Goal: Task Accomplishment & Management: Manage account settings

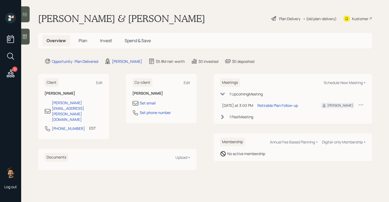
click at [83, 42] on span "Plan" at bounding box center [83, 41] width 9 height 6
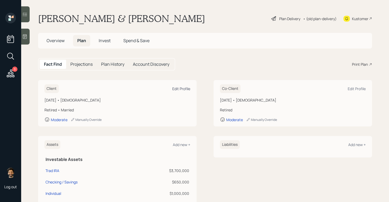
click at [185, 88] on div "Edit Profile" at bounding box center [181, 88] width 18 height 5
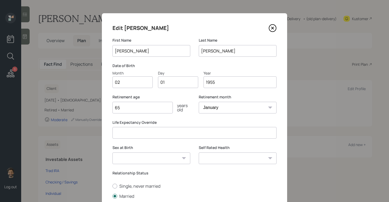
click at [73, 149] on div "Assets Add new + Investable Assets Trad IRA $3,700,000 Checking / Savings $650,…" at bounding box center [117, 180] width 158 height 89
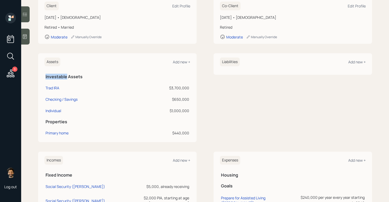
scroll to position [114, 0]
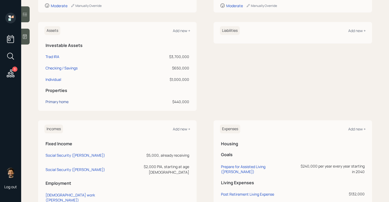
click at [56, 101] on div "Primary home" at bounding box center [56, 102] width 23 height 6
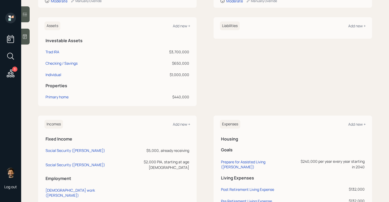
scroll to position [117, 0]
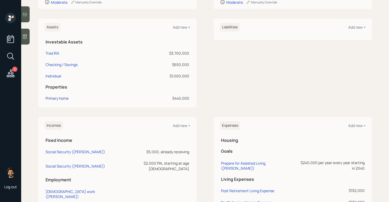
click at [46, 99] on div "Primary home" at bounding box center [56, 98] width 23 height 6
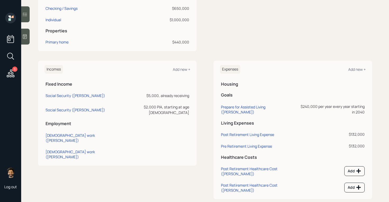
scroll to position [183, 0]
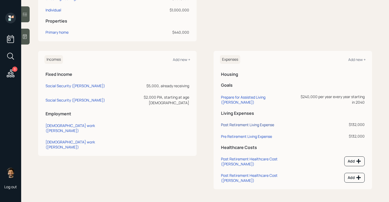
click at [231, 124] on div "Post Retirement Living Expense" at bounding box center [247, 124] width 53 height 5
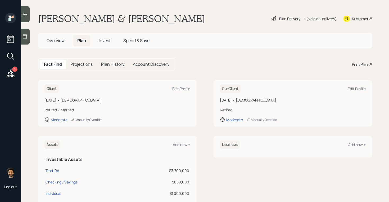
click at [312, 19] on div "• (old plan-delivery)" at bounding box center [320, 19] width 34 height 6
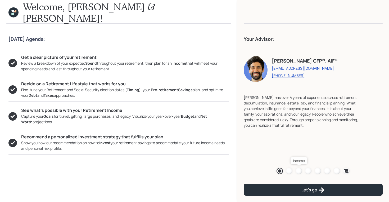
click at [297, 170] on div at bounding box center [298, 170] width 6 height 6
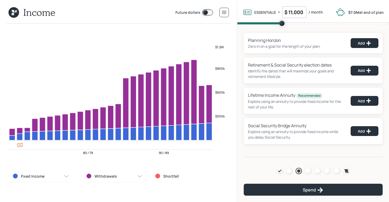
click at [231, 12] on div "Income Future dollars" at bounding box center [118, 12] width 237 height 24
click at [224, 10] on icon at bounding box center [224, 12] width 4 height 4
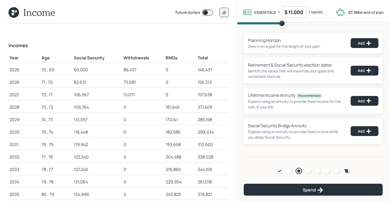
click at [124, 70] on div "86,437" at bounding box center [144, 69] width 40 height 6
click at [18, 15] on icon at bounding box center [13, 12] width 11 height 11
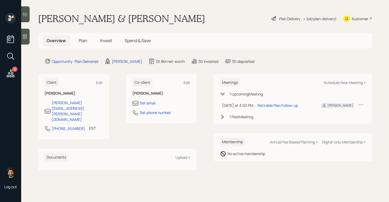
click at [86, 39] on span "Plan" at bounding box center [83, 41] width 9 height 6
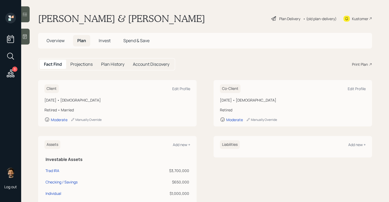
click at [317, 22] on div "Plan Delivery • (old plan-delivery)" at bounding box center [304, 19] width 66 height 12
click at [316, 19] on div "• (old plan-delivery)" at bounding box center [320, 19] width 34 height 6
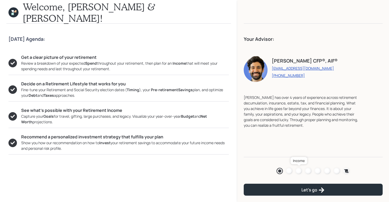
click at [299, 171] on div at bounding box center [298, 170] width 6 height 6
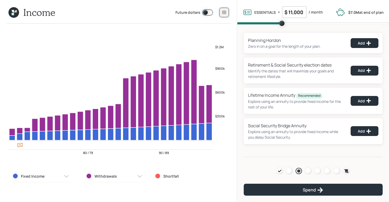
click at [225, 13] on icon at bounding box center [224, 12] width 4 height 4
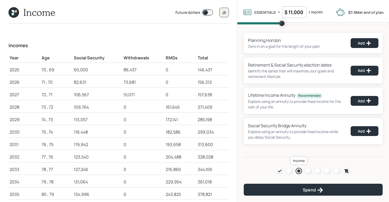
click at [298, 170] on div at bounding box center [298, 170] width 3 height 3
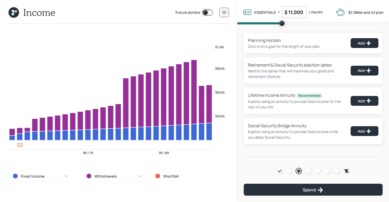
click at [13, 9] on icon at bounding box center [13, 12] width 11 height 11
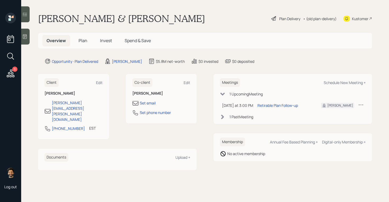
click at [84, 40] on span "Plan" at bounding box center [83, 41] width 9 height 6
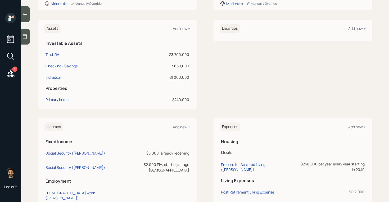
scroll to position [88, 0]
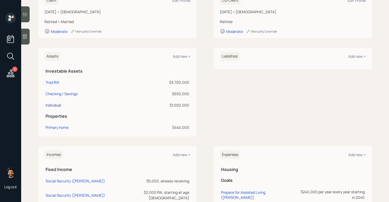
click at [55, 105] on div "Individual" at bounding box center [53, 105] width 16 height 6
select select "taxable"
select select "balanced"
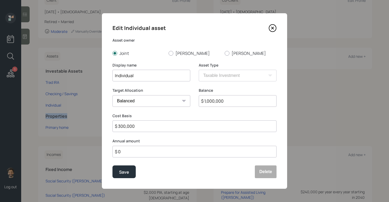
click at [52, 112] on th "Properties" at bounding box center [117, 115] width 146 height 11
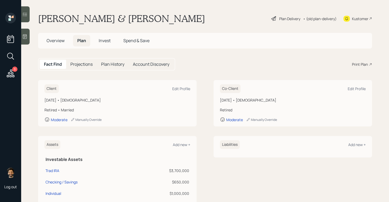
click at [320, 18] on div "• (old plan-delivery)" at bounding box center [320, 19] width 34 height 6
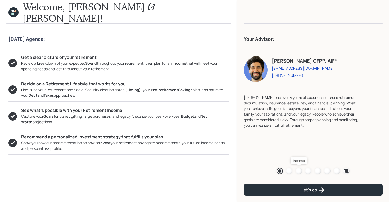
click at [297, 172] on div at bounding box center [298, 170] width 6 height 6
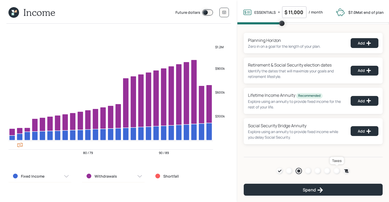
click at [337, 170] on div at bounding box center [337, 170] width 6 height 6
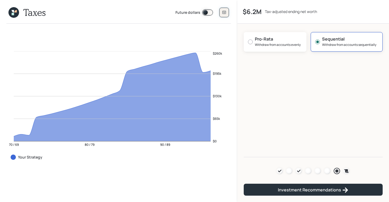
click at [225, 10] on icon at bounding box center [224, 12] width 4 height 4
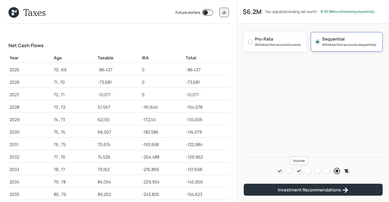
click at [298, 167] on link at bounding box center [298, 170] width 6 height 6
click at [299, 171] on icon at bounding box center [298, 170] width 4 height 4
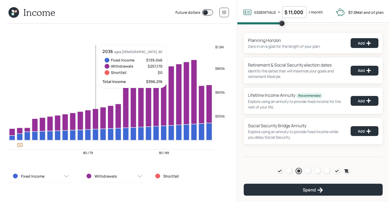
click at [312, 171] on div "Agenda Review Income Spend Net-worth Budget Taxes Invest" at bounding box center [312, 170] width 73 height 6
click at [308, 171] on div at bounding box center [308, 170] width 6 height 6
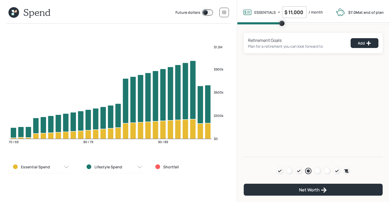
click at [222, 7] on div "Future dollars" at bounding box center [201, 12] width 53 height 13
click at [223, 9] on button at bounding box center [224, 13] width 10 height 10
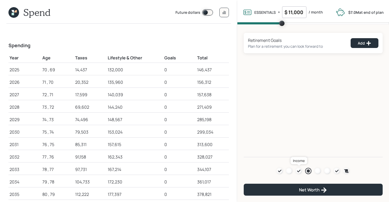
click at [299, 171] on icon at bounding box center [298, 170] width 4 height 4
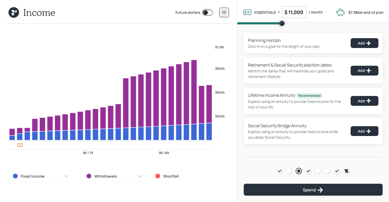
click at [226, 11] on button at bounding box center [224, 13] width 10 height 10
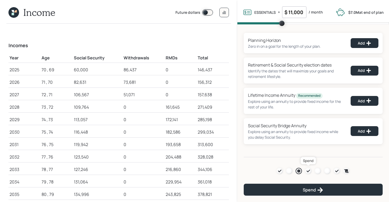
click at [309, 171] on icon at bounding box center [308, 170] width 4 height 4
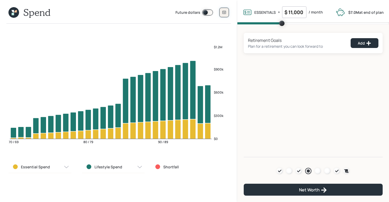
click at [224, 13] on icon at bounding box center [224, 12] width 4 height 4
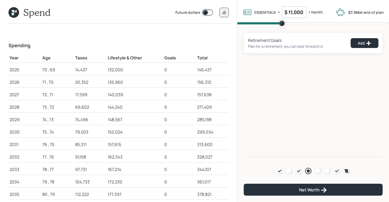
scroll to position [9, 0]
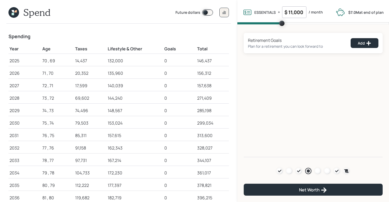
click at [333, 156] on nav "Agenda Review Income Spend Net-worth Budget Taxes Invest Net Worth" at bounding box center [313, 176] width 152 height 49
click at [337, 171] on icon at bounding box center [336, 170] width 3 height 3
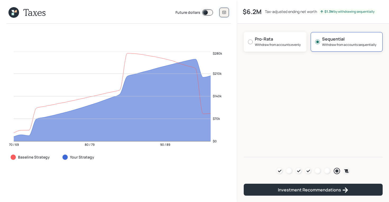
click at [224, 13] on icon at bounding box center [223, 12] width 3 height 3
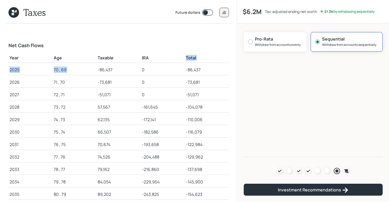
drag, startPoint x: 98, startPoint y: 69, endPoint x: 160, endPoint y: 62, distance: 62.8
click at [11, 14] on icon at bounding box center [13, 12] width 11 height 11
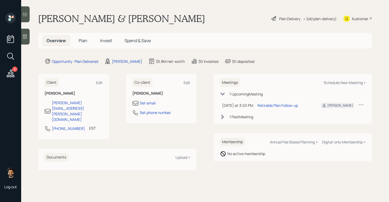
click at [84, 42] on span "Plan" at bounding box center [83, 41] width 9 height 6
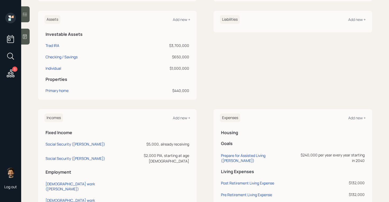
scroll to position [163, 0]
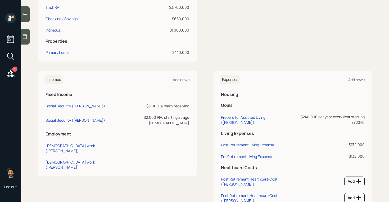
click at [58, 31] on div "Individual" at bounding box center [53, 30] width 16 height 6
select select "taxable"
select select "balanced"
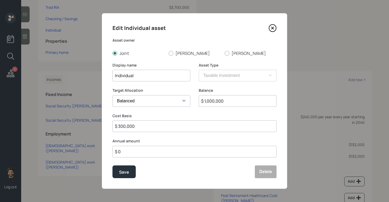
click at [140, 125] on input "$ 300,000" at bounding box center [194, 126] width 164 height 12
type input "$ 1,000,000"
click at [125, 172] on div "Save" at bounding box center [124, 171] width 10 height 7
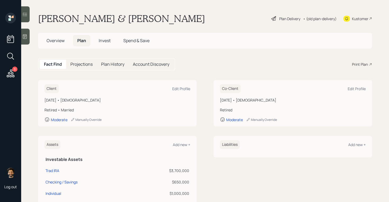
click at [319, 25] on main "[PERSON_NAME] & [PERSON_NAME] Plan Delivery • (old plan-delivery) Kustomer Over…" at bounding box center [205, 101] width 368 height 202
click at [313, 17] on div "• (old plan-delivery)" at bounding box center [320, 19] width 34 height 6
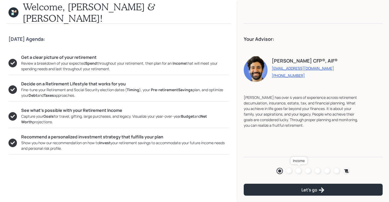
click at [298, 172] on div at bounding box center [298, 170] width 6 height 6
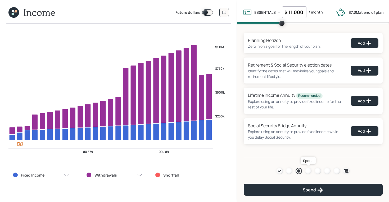
click at [309, 171] on div at bounding box center [308, 170] width 6 height 6
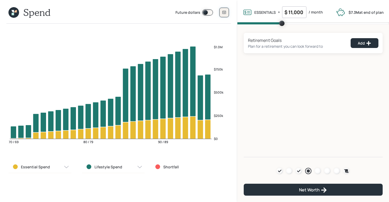
click at [223, 12] on icon at bounding box center [224, 12] width 4 height 4
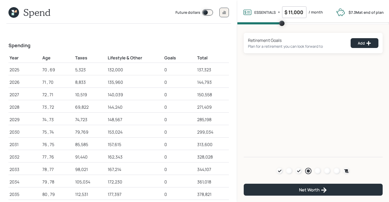
click at [79, 70] on div "5,323" at bounding box center [90, 69] width 31 height 6
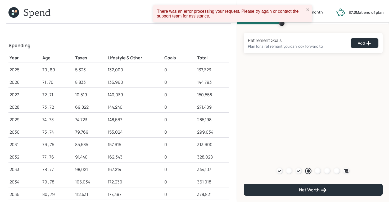
click at [12, 12] on icon at bounding box center [13, 12] width 11 height 11
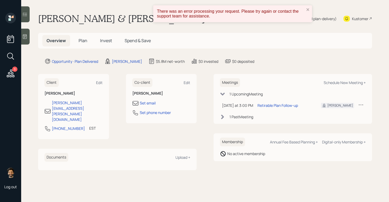
click at [80, 37] on h5 "Plan" at bounding box center [82, 40] width 17 height 11
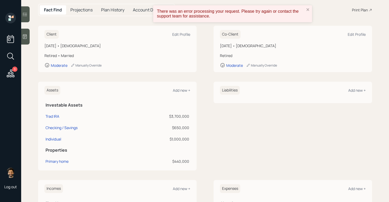
scroll to position [39, 0]
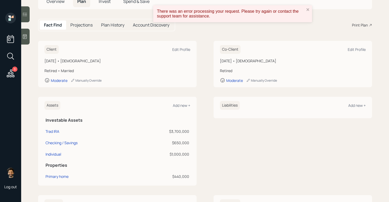
click at [305, 6] on div "There was an error processing your request. Please try again or contact the sup…" at bounding box center [232, 13] width 159 height 17
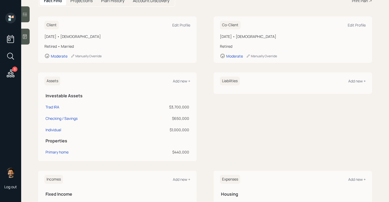
scroll to position [84, 0]
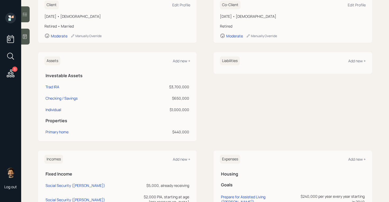
click at [56, 109] on div "Individual" at bounding box center [53, 110] width 16 height 6
select select "taxable"
select select "balanced"
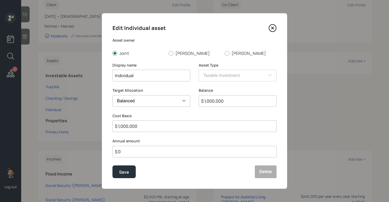
click at [133, 129] on input "$ 1,000,000" at bounding box center [194, 126] width 164 height 12
type input "$ 300,000"
click at [121, 171] on div "Save" at bounding box center [124, 171] width 10 height 7
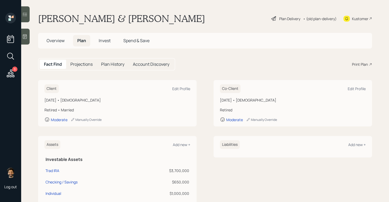
click at [314, 18] on div "• (old plan-delivery)" at bounding box center [320, 19] width 34 height 6
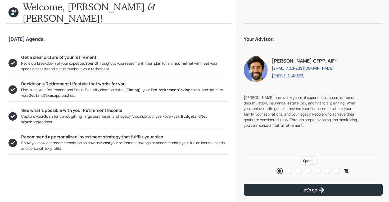
click at [308, 171] on div at bounding box center [308, 170] width 6 height 6
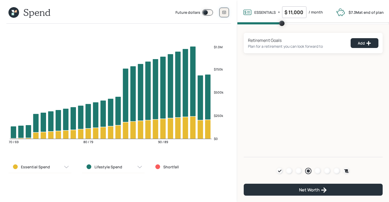
click at [226, 8] on button at bounding box center [224, 13] width 10 height 10
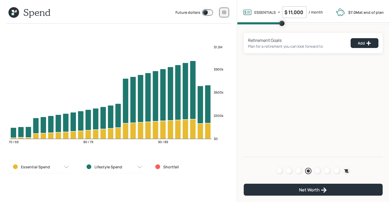
click at [223, 8] on button at bounding box center [224, 13] width 10 height 10
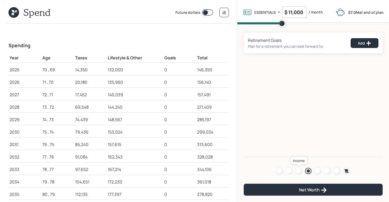
click at [298, 170] on div at bounding box center [298, 170] width 6 height 6
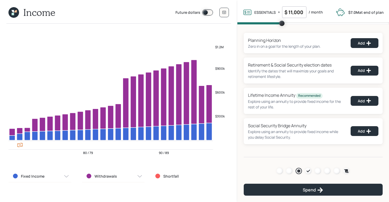
click at [15, 15] on icon at bounding box center [13, 12] width 11 height 11
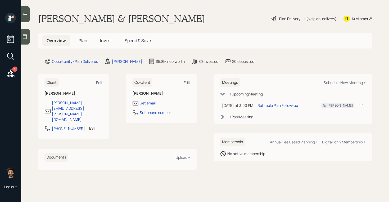
click at [79, 36] on h5 "Plan" at bounding box center [82, 40] width 17 height 11
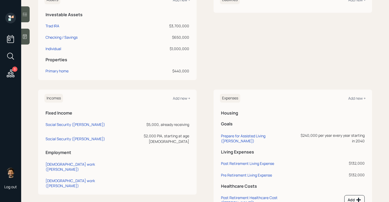
scroll to position [147, 0]
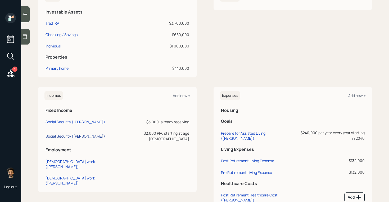
click at [70, 133] on div "Social Security (Linda)" at bounding box center [75, 135] width 60 height 5
select select "6"
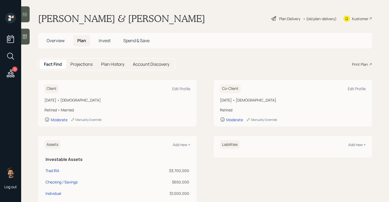
click at [321, 19] on div "• (old plan-delivery)" at bounding box center [320, 19] width 34 height 6
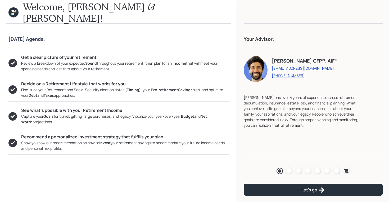
click at [301, 172] on div at bounding box center [298, 170] width 6 height 6
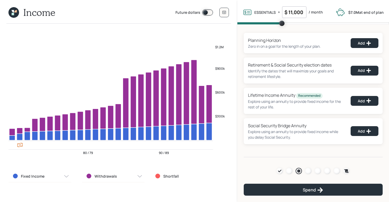
click at [14, 15] on icon at bounding box center [13, 14] width 2 height 2
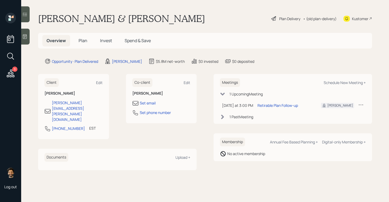
drag, startPoint x: 178, startPoint y: 18, endPoint x: 47, endPoint y: 12, distance: 130.8
click at [47, 13] on div "David Gottschlich & Linda Toole Plan Delivery • (old plan-delivery) Kustomer" at bounding box center [205, 19] width 334 height 12
click at [102, 15] on h1 "[PERSON_NAME] & [PERSON_NAME]" at bounding box center [121, 19] width 167 height 12
click at [10, 76] on icon at bounding box center [11, 73] width 8 height 8
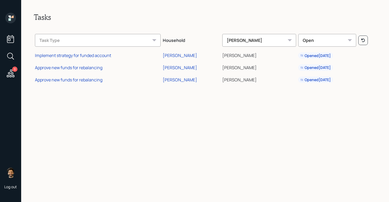
click at [11, 20] on icon at bounding box center [9, 19] width 2 height 2
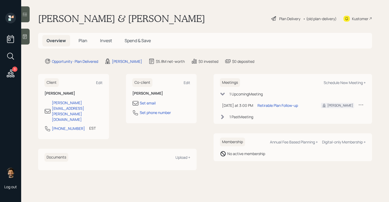
click at [84, 40] on span "Plan" at bounding box center [83, 41] width 9 height 6
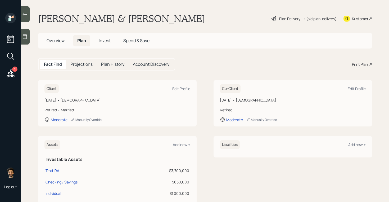
click at [319, 21] on div "• (old plan-delivery)" at bounding box center [320, 19] width 34 height 6
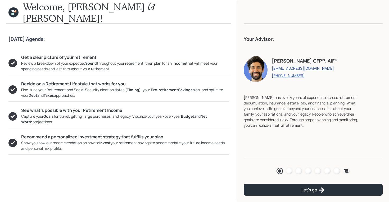
click at [12, 11] on icon at bounding box center [12, 11] width 2 height 2
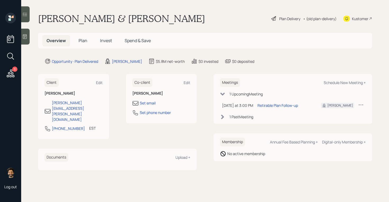
click at [81, 38] on span "Plan" at bounding box center [83, 41] width 9 height 6
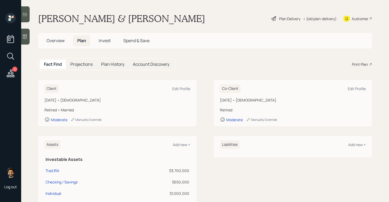
click at [312, 17] on div "• (old plan-delivery)" at bounding box center [320, 19] width 34 height 6
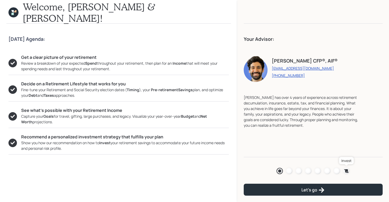
click at [346, 171] on icon at bounding box center [346, 170] width 4 height 3
click at [300, 170] on div at bounding box center [298, 170] width 6 height 6
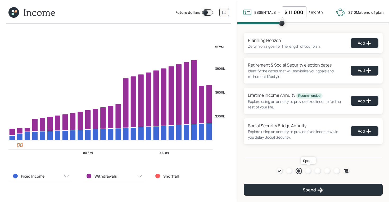
click at [308, 171] on div at bounding box center [308, 170] width 6 height 6
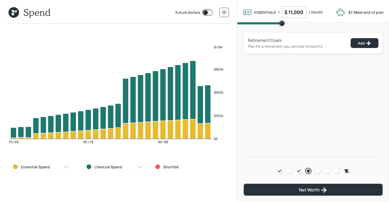
click at [209, 13] on span at bounding box center [207, 12] width 11 height 6
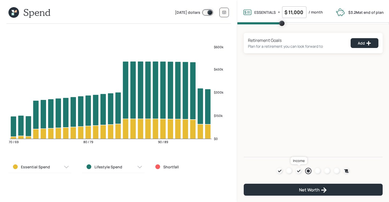
click at [300, 170] on icon at bounding box center [298, 170] width 4 height 4
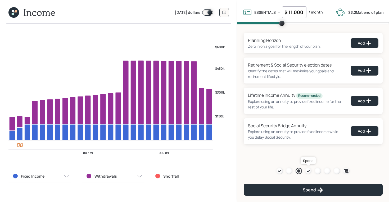
click at [308, 171] on icon at bounding box center [308, 170] width 4 height 4
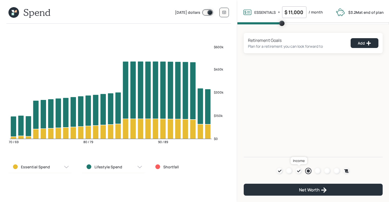
click at [299, 170] on icon at bounding box center [298, 170] width 3 height 3
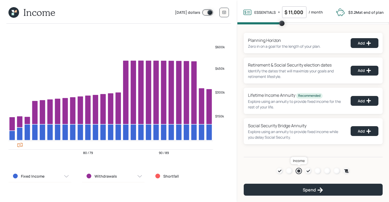
click at [300, 171] on div at bounding box center [298, 170] width 3 height 3
click at [17, 12] on icon at bounding box center [13, 12] width 11 height 11
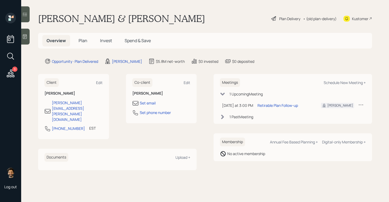
click at [84, 41] on span "Plan" at bounding box center [83, 41] width 9 height 6
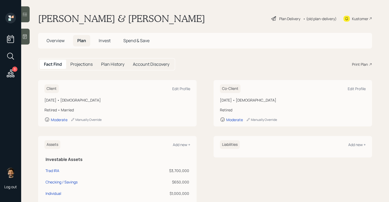
click at [319, 19] on div "• (old plan-delivery)" at bounding box center [320, 19] width 34 height 6
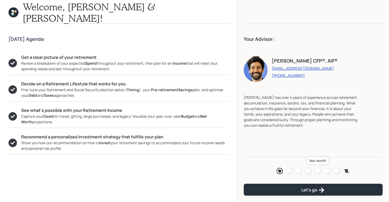
click at [316, 169] on div at bounding box center [317, 170] width 6 height 6
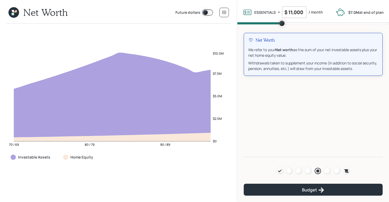
click at [207, 13] on span at bounding box center [207, 12] width 11 height 6
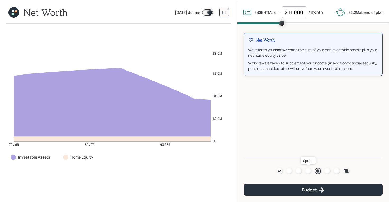
click at [307, 170] on div at bounding box center [308, 170] width 6 height 6
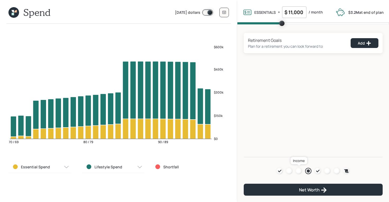
click at [299, 169] on div at bounding box center [298, 170] width 6 height 6
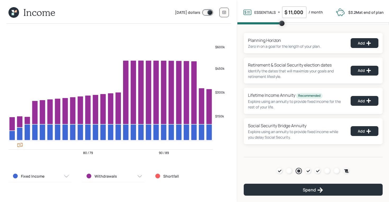
click at [208, 13] on span at bounding box center [207, 12] width 11 height 6
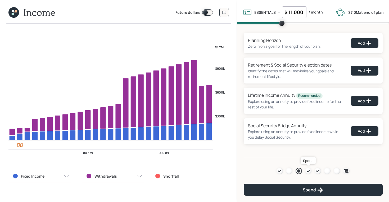
click at [308, 171] on icon at bounding box center [308, 170] width 3 height 3
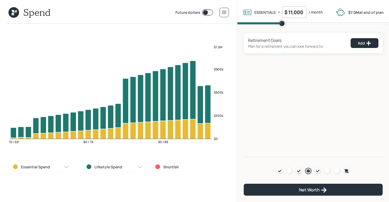
click at [359, 48] on div "Retirement Goals Plan for a retirement you can look forward to Add" at bounding box center [313, 43] width 139 height 20
click at [358, 44] on div "Add" at bounding box center [364, 42] width 13 height 5
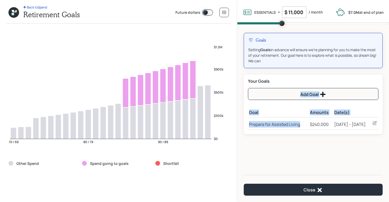
drag, startPoint x: 248, startPoint y: 125, endPoint x: 307, endPoint y: 126, distance: 59.5
click at [307, 126] on div "Your Goals Add Goal Goal Amounts Date(s) Prepare for Assisted Living $240,000 2…" at bounding box center [313, 104] width 139 height 60
click at [307, 126] on div "Prepare for Assisted Living" at bounding box center [278, 124] width 59 height 6
drag, startPoint x: 365, startPoint y: 125, endPoint x: 249, endPoint y: 125, distance: 116.4
click at [249, 125] on tr "Prepare for Assisted Living $240,000 2040 - 2049" at bounding box center [313, 123] width 130 height 12
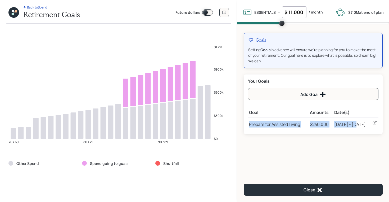
click at [289, 125] on div "Prepare for Assisted Living" at bounding box center [278, 124] width 59 height 6
drag, startPoint x: 367, startPoint y: 125, endPoint x: 248, endPoint y: 125, distance: 118.5
click at [248, 125] on tr "Prepare for Assisted Living $240,000 2040 - 2049" at bounding box center [313, 123] width 130 height 12
click at [332, 125] on div "$240,000" at bounding box center [321, 124] width 22 height 6
drag, startPoint x: 366, startPoint y: 125, endPoint x: 248, endPoint y: 124, distance: 118.2
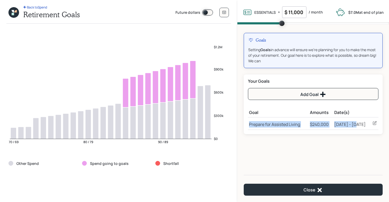
click at [248, 124] on tr "Prepare for Assisted Living $240,000 2040 - 2049" at bounding box center [313, 123] width 130 height 12
drag, startPoint x: 303, startPoint y: 12, endPoint x: 281, endPoint y: 12, distance: 21.2
click at [281, 12] on div "ESSENTIALS Essentials are all of your fixed spending that we know about such as…" at bounding box center [283, 12] width 80 height 12
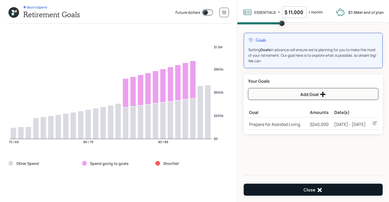
click at [294, 191] on button "Close" at bounding box center [313, 189] width 139 height 12
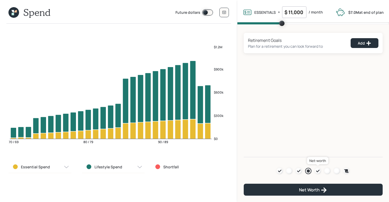
click at [317, 169] on icon at bounding box center [318, 170] width 4 height 4
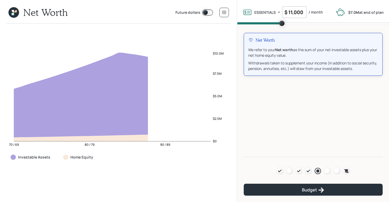
click at [206, 12] on span at bounding box center [207, 12] width 11 height 6
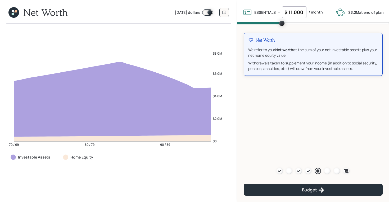
click at [176, 12] on label "Today's dollars" at bounding box center [187, 13] width 25 height 6
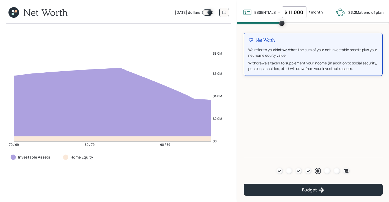
drag, startPoint x: 174, startPoint y: 12, endPoint x: 200, endPoint y: 13, distance: 25.9
click at [200, 13] on div "Today's dollars" at bounding box center [194, 12] width 38 height 6
drag, startPoint x: 304, startPoint y: 14, endPoint x: 278, endPoint y: 11, distance: 26.6
click at [278, 11] on div "ESSENTIALS Essentials are all of your fixed spending that we know about such as…" at bounding box center [283, 12] width 80 height 12
click at [208, 14] on span at bounding box center [207, 12] width 11 height 6
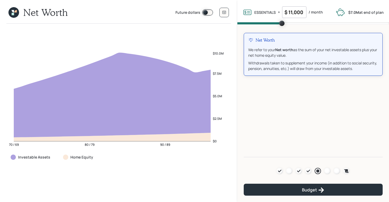
click at [204, 11] on span at bounding box center [207, 12] width 11 height 6
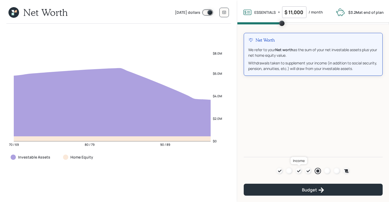
click at [298, 169] on icon at bounding box center [298, 170] width 4 height 4
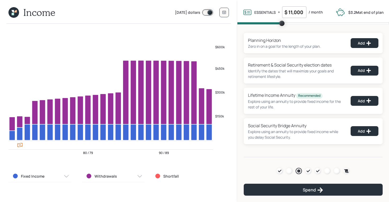
click at [15, 13] on icon at bounding box center [13, 12] width 11 height 11
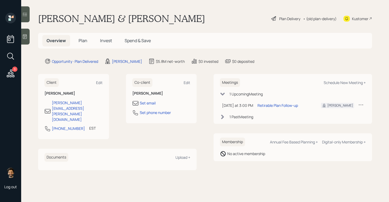
click at [84, 40] on span "Plan" at bounding box center [83, 41] width 9 height 6
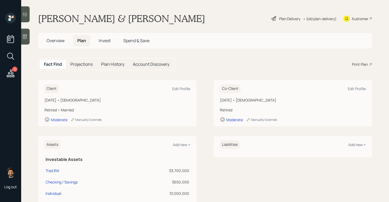
click at [319, 19] on div "• (old plan-delivery)" at bounding box center [320, 19] width 34 height 6
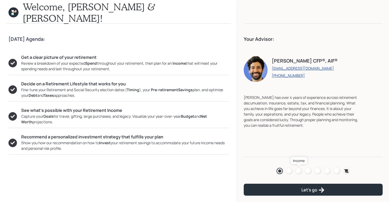
click at [300, 170] on div at bounding box center [298, 170] width 6 height 6
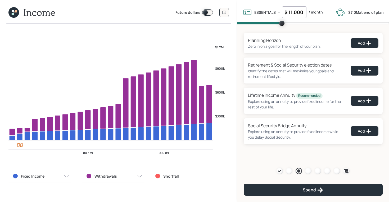
click at [10, 12] on icon at bounding box center [13, 12] width 11 height 11
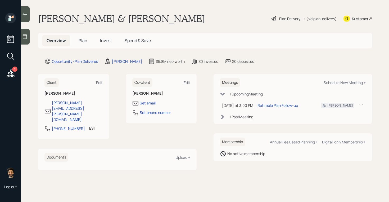
click at [85, 42] on span "Plan" at bounding box center [83, 41] width 9 height 6
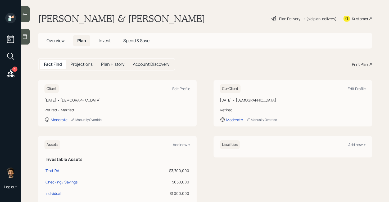
click at [319, 20] on div "• (old plan-delivery)" at bounding box center [320, 19] width 34 height 6
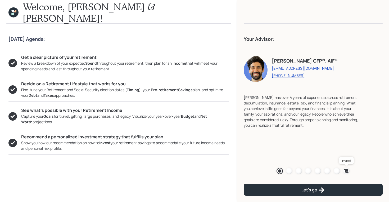
click at [347, 170] on icon at bounding box center [346, 170] width 4 height 3
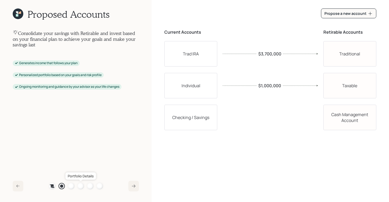
click at [79, 186] on div at bounding box center [80, 185] width 6 height 6
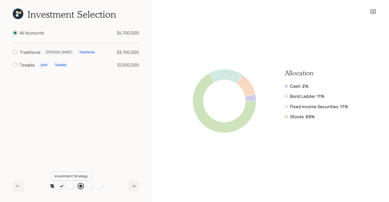
click at [70, 186] on div at bounding box center [71, 185] width 6 height 6
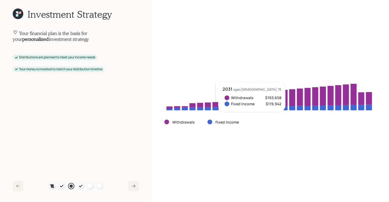
click at [219, 101] on icon at bounding box center [269, 100] width 210 height 37
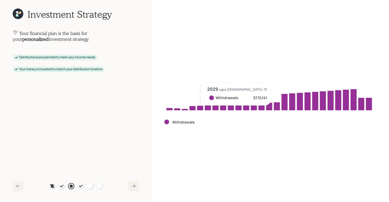
click at [201, 104] on icon at bounding box center [269, 100] width 210 height 37
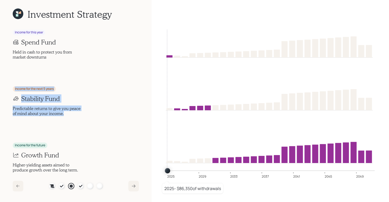
drag, startPoint x: 71, startPoint y: 114, endPoint x: 11, endPoint y: 84, distance: 67.7
click at [11, 84] on div "Investment Strategy Income for this year Spend Fund Held in cash to protect you…" at bounding box center [76, 101] width 152 height 202
click at [64, 112] on h5 "Predictable returns to give you peace of mind about your income." at bounding box center [48, 111] width 70 height 10
drag, startPoint x: 69, startPoint y: 112, endPoint x: 16, endPoint y: 90, distance: 57.5
click at [16, 90] on div "Income for the next 5 years Stability Fund Predictable returns to give you peac…" at bounding box center [76, 101] width 126 height 30
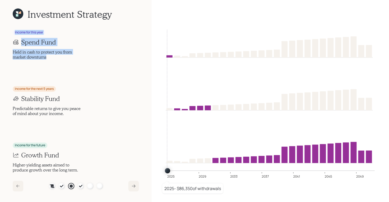
drag, startPoint x: 52, startPoint y: 56, endPoint x: 10, endPoint y: 30, distance: 48.7
click at [10, 30] on div "Investment Strategy Income for this year Spend Fund Held in cash to protect you…" at bounding box center [76, 101] width 152 height 202
click at [52, 56] on h5 "Held in cash to protect you from market downturns" at bounding box center [48, 54] width 70 height 10
drag, startPoint x: 52, startPoint y: 57, endPoint x: 12, endPoint y: 51, distance: 41.2
click at [12, 51] on div "Investment Strategy Income for this year Spend Fund Held in cash to protect you…" at bounding box center [76, 101] width 152 height 202
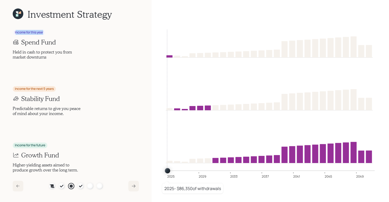
drag, startPoint x: 43, startPoint y: 33, endPoint x: 15, endPoint y: 32, distance: 28.0
click at [15, 32] on div "Income for this year" at bounding box center [29, 32] width 28 height 4
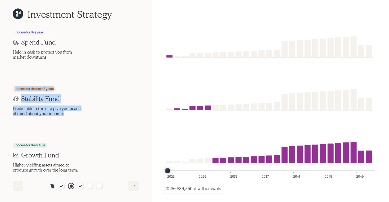
drag, startPoint x: 65, startPoint y: 112, endPoint x: 3, endPoint y: 89, distance: 65.8
click at [3, 89] on div "Investment Strategy Income for this year Spend Fund Held in cash to protect you…" at bounding box center [76, 101] width 152 height 202
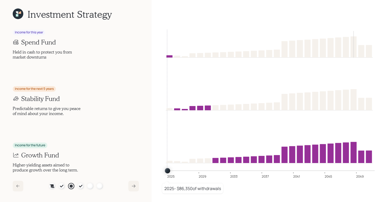
click at [20, 11] on icon at bounding box center [18, 13] width 11 height 11
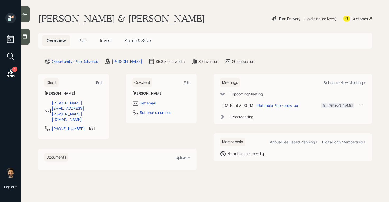
click at [319, 20] on div "• (old plan-delivery)" at bounding box center [320, 19] width 34 height 6
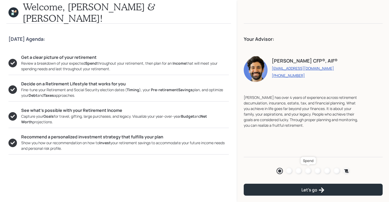
click at [306, 171] on div at bounding box center [308, 170] width 6 height 6
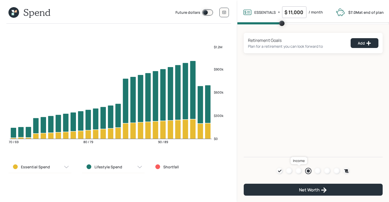
click at [297, 170] on div at bounding box center [298, 170] width 6 height 6
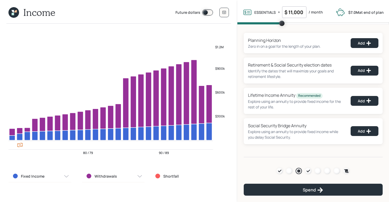
click at [14, 10] on icon at bounding box center [13, 12] width 11 height 11
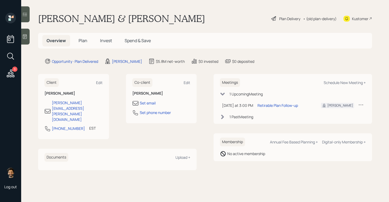
click at [82, 37] on h5 "Plan" at bounding box center [82, 40] width 17 height 11
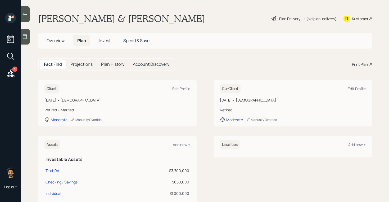
click at [97, 40] on h5 "Invest" at bounding box center [104, 40] width 20 height 11
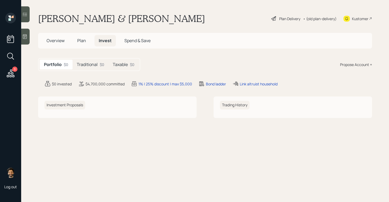
click at [79, 42] on span "Plan" at bounding box center [81, 41] width 9 height 6
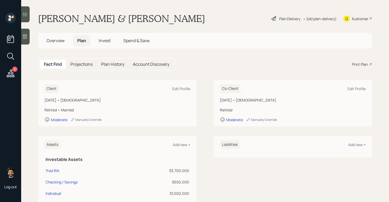
click at [102, 40] on span "Invest" at bounding box center [105, 41] width 12 height 6
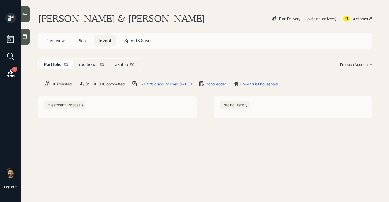
click at [85, 40] on span "Plan" at bounding box center [81, 41] width 9 height 6
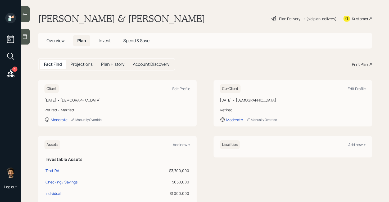
click at [110, 40] on span "Invest" at bounding box center [105, 41] width 12 height 6
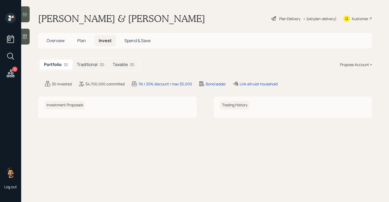
click at [86, 39] on h5 "Plan" at bounding box center [81, 40] width 17 height 11
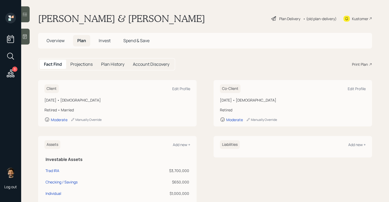
click at [325, 17] on div "• (old plan-delivery)" at bounding box center [320, 19] width 34 height 6
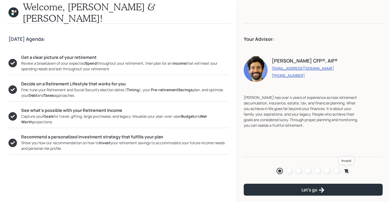
click at [346, 169] on icon at bounding box center [346, 170] width 4 height 3
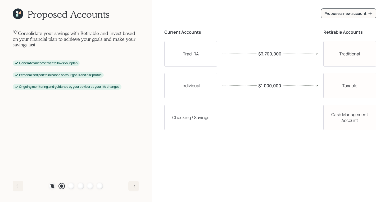
click at [20, 17] on icon at bounding box center [18, 13] width 11 height 11
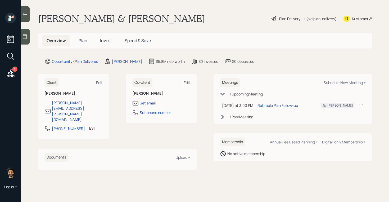
click at [320, 19] on div "• (old plan-delivery)" at bounding box center [320, 19] width 34 height 6
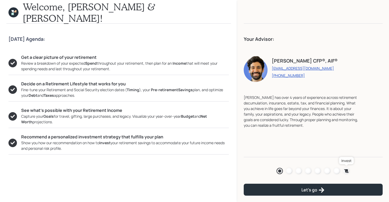
click at [347, 172] on icon at bounding box center [346, 170] width 4 height 3
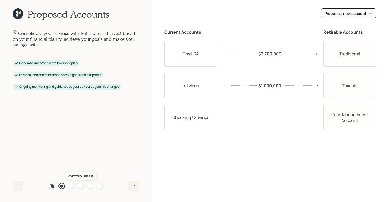
click at [80, 184] on div at bounding box center [80, 185] width 6 height 6
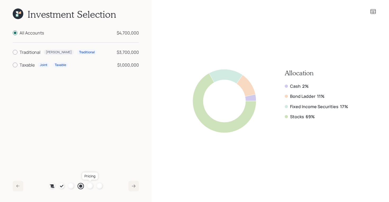
click at [93, 185] on div at bounding box center [90, 185] width 6 height 6
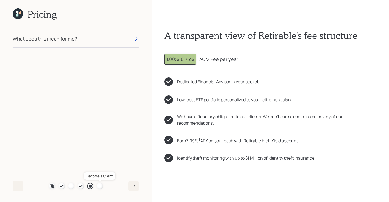
click at [99, 184] on div at bounding box center [100, 185] width 6 height 6
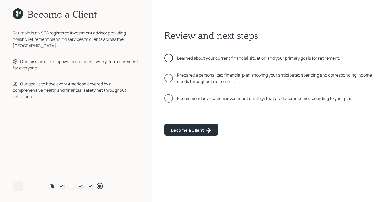
click at [171, 58] on div at bounding box center [168, 58] width 8 height 8
click at [171, 79] on div at bounding box center [168, 78] width 8 height 8
click at [170, 99] on div at bounding box center [168, 98] width 8 height 8
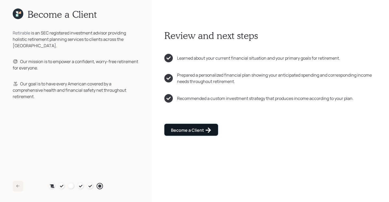
click at [184, 128] on div "Become a Client" at bounding box center [191, 130] width 40 height 6
click at [185, 127] on div "Go to Altruist" at bounding box center [188, 130] width 35 height 6
click at [182, 130] on div "Go to Altruist" at bounding box center [188, 130] width 35 height 6
click at [179, 126] on button "Go to Altruist" at bounding box center [188, 130] width 48 height 12
click at [17, 14] on icon at bounding box center [17, 15] width 2 height 2
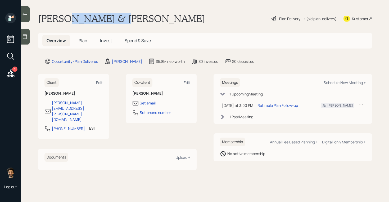
drag, startPoint x: 112, startPoint y: 18, endPoint x: 69, endPoint y: 18, distance: 43.6
click at [69, 18] on h1 "[PERSON_NAME] & [PERSON_NAME]" at bounding box center [121, 19] width 167 height 12
copy h1 "Gottschlich"
drag, startPoint x: 79, startPoint y: 18, endPoint x: 148, endPoint y: 5, distance: 70.2
click at [0, 0] on div "3 Log out David Gottschlich & Linda Toole Plan Delivery • (old plan-delivery) K…" at bounding box center [194, 101] width 389 height 202
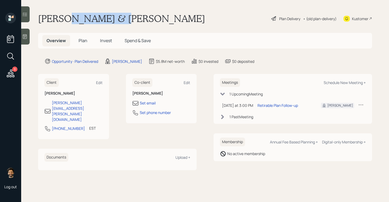
click at [67, 21] on h1 "[PERSON_NAME] & [PERSON_NAME]" at bounding box center [121, 19] width 167 height 12
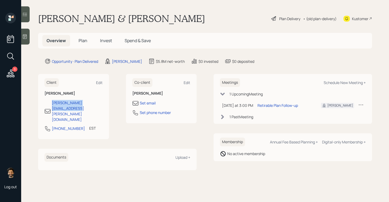
drag, startPoint x: 102, startPoint y: 104, endPoint x: 41, endPoint y: 105, distance: 61.6
click at [41, 105] on div "Client Edit David Gottschlich david.gottschlich@gmail.com 301-498-5936 EST Curr…" at bounding box center [73, 106] width 71 height 65
drag, startPoint x: 105, startPoint y: 102, endPoint x: 50, endPoint y: 102, distance: 55.5
click at [50, 102] on div "Client Edit David Gottschlich david.gottschlich@gmail.com 301-498-5936 EST Curr…" at bounding box center [73, 106] width 71 height 65
copy div "[PERSON_NAME][EMAIL_ADDRESS][PERSON_NAME][DOMAIN_NAME]"
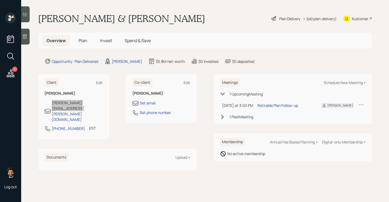
drag, startPoint x: 68, startPoint y: 101, endPoint x: 245, endPoint y: 0, distance: 203.7
click at [0, 0] on div "3 Log out David Gottschlich & Linda Toole Plan Delivery • (old plan-delivery) K…" at bounding box center [194, 101] width 389 height 202
click at [106, 39] on span "Invest" at bounding box center [106, 41] width 12 height 6
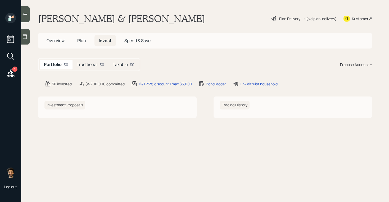
click at [78, 40] on span "Plan" at bounding box center [81, 41] width 9 height 6
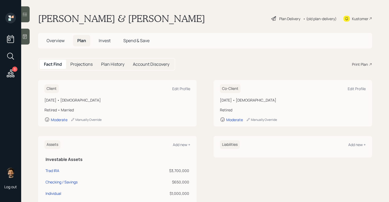
click at [58, 40] on span "Overview" at bounding box center [56, 41] width 18 height 6
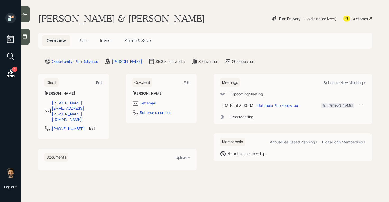
click at [324, 15] on div "Plan Delivery • (old plan-delivery)" at bounding box center [304, 19] width 66 height 12
click at [318, 21] on div "• (old plan-delivery)" at bounding box center [320, 19] width 34 height 6
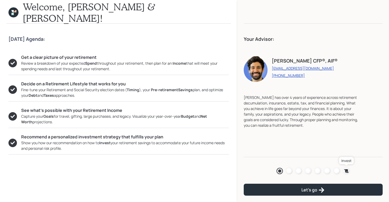
click at [345, 170] on icon at bounding box center [346, 170] width 4 height 3
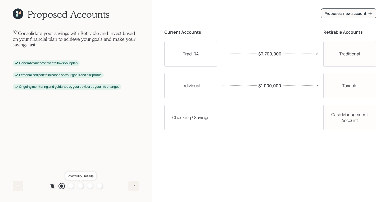
click at [81, 185] on div at bounding box center [80, 185] width 6 height 6
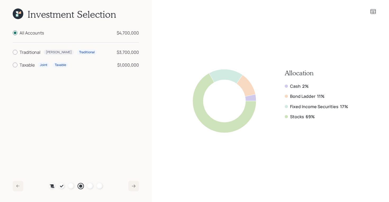
click at [103, 184] on div "Plan Recommended Accounts Investment Strategy Portfolio Details Pricing Become …" at bounding box center [76, 185] width 126 height 11
click at [99, 184] on div at bounding box center [100, 185] width 6 height 6
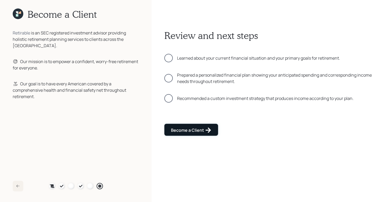
click at [172, 129] on div "Become a Client" at bounding box center [191, 130] width 40 height 6
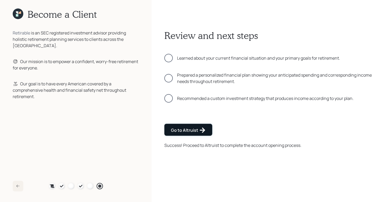
click at [176, 127] on div "Go to Altruist" at bounding box center [188, 130] width 35 height 6
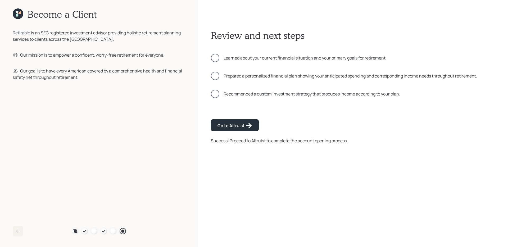
click at [17, 14] on icon at bounding box center [18, 13] width 11 height 11
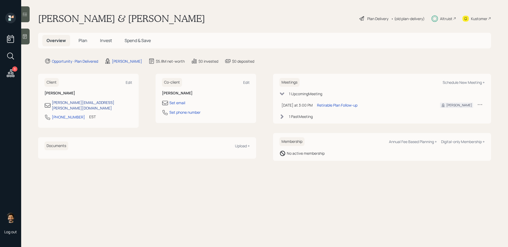
click at [93, 103] on div "[PERSON_NAME][EMAIL_ADDRESS][PERSON_NAME][DOMAIN_NAME]" at bounding box center [92, 105] width 80 height 11
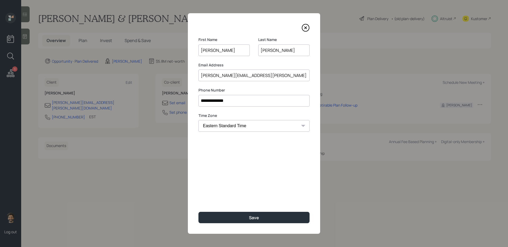
click at [221, 77] on input "[PERSON_NAME][EMAIL_ADDRESS][PERSON_NAME][DOMAIN_NAME]" at bounding box center [253, 76] width 111 height 12
click at [214, 103] on input "**********" at bounding box center [253, 101] width 111 height 12
